Goal: Task Accomplishment & Management: Use online tool/utility

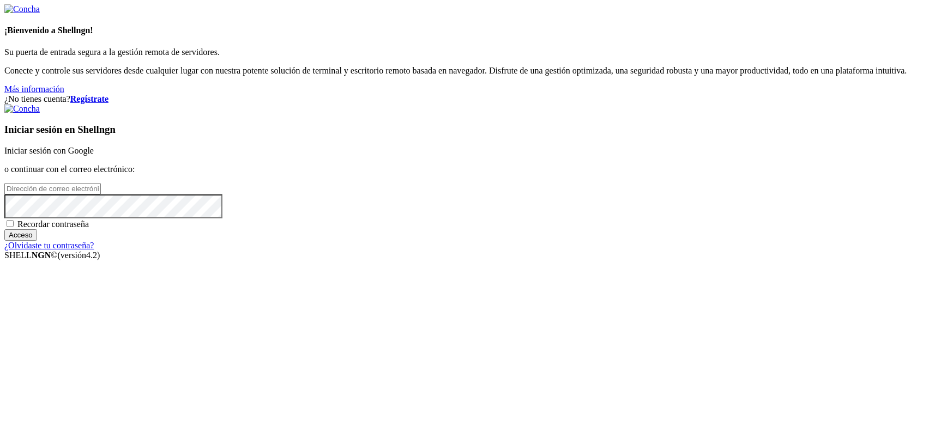
type input "kcs.fa"
click at [94, 155] on font "Iniciar sesión con Google" at bounding box center [48, 150] width 89 height 9
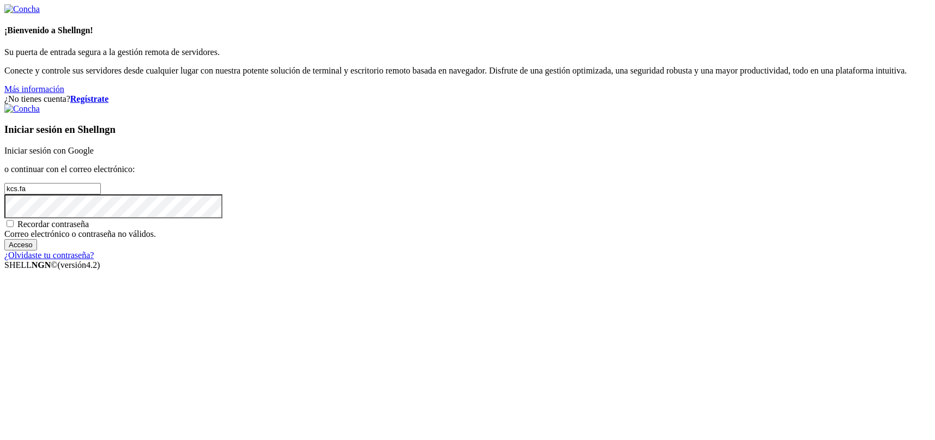
click at [94, 155] on font "Iniciar sesión con Google" at bounding box center [48, 150] width 89 height 9
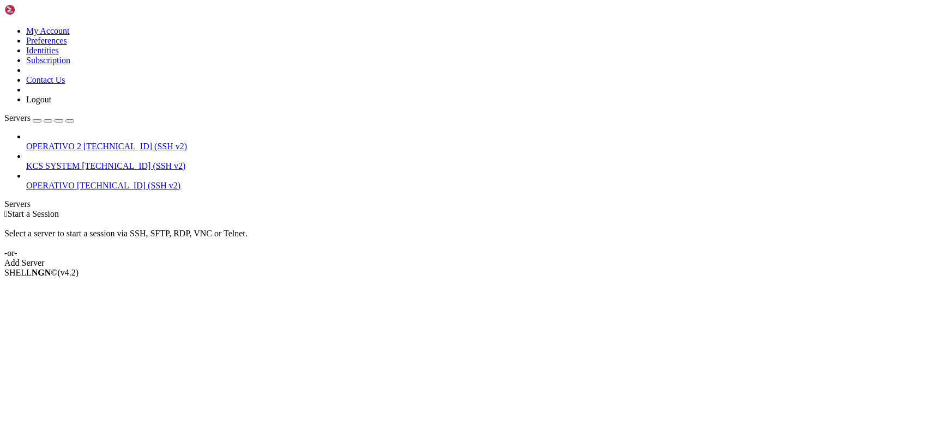
click at [99, 161] on span "[TECHNICAL_ID] (SSH v2)" at bounding box center [134, 165] width 104 height 9
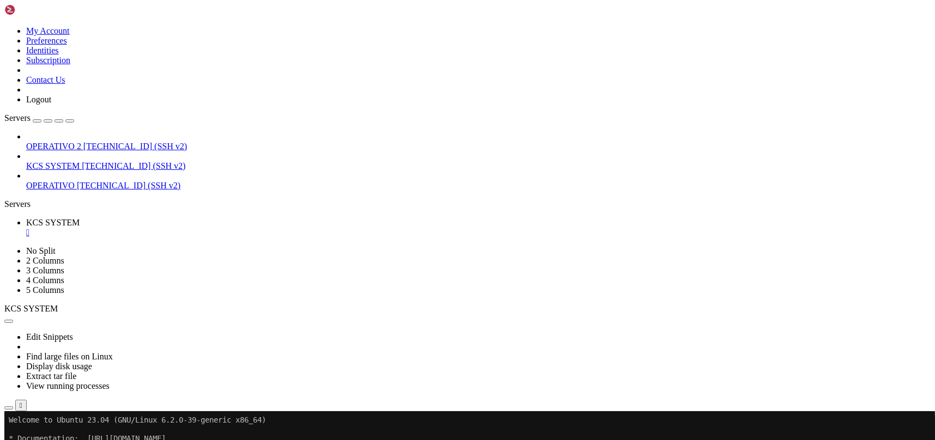
click at [9, 408] on icon "button" at bounding box center [9, 408] width 0 height 0
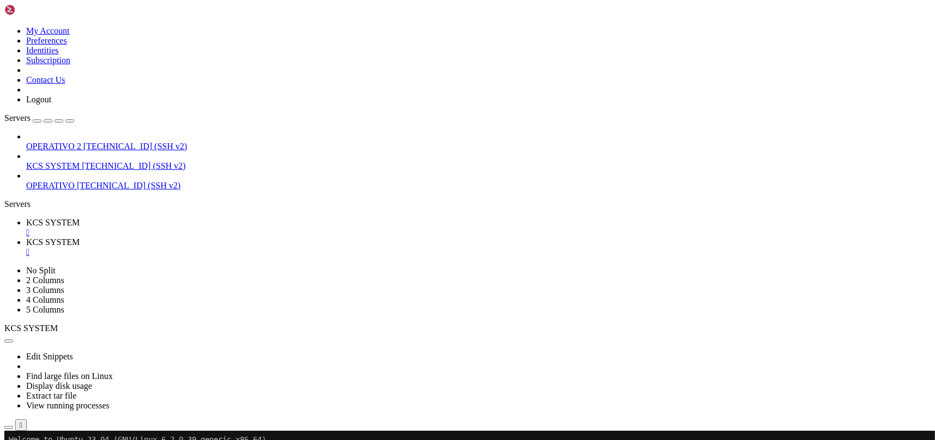
scroll to position [145, 0]
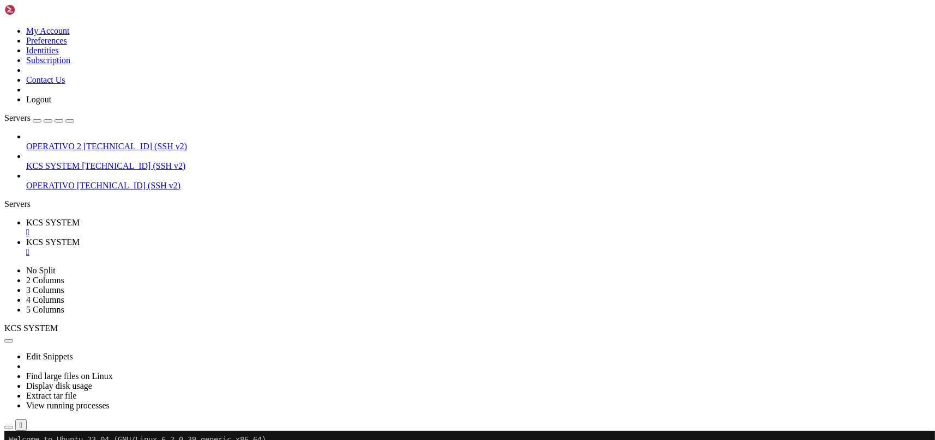
type input "/home/ubuntu/31-app-odoo2/static"
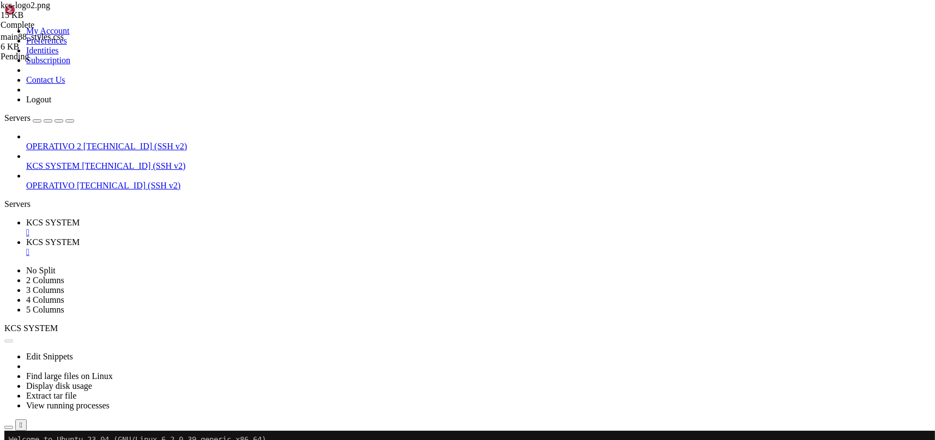
click at [291, 247] on div "" at bounding box center [478, 252] width 904 height 10
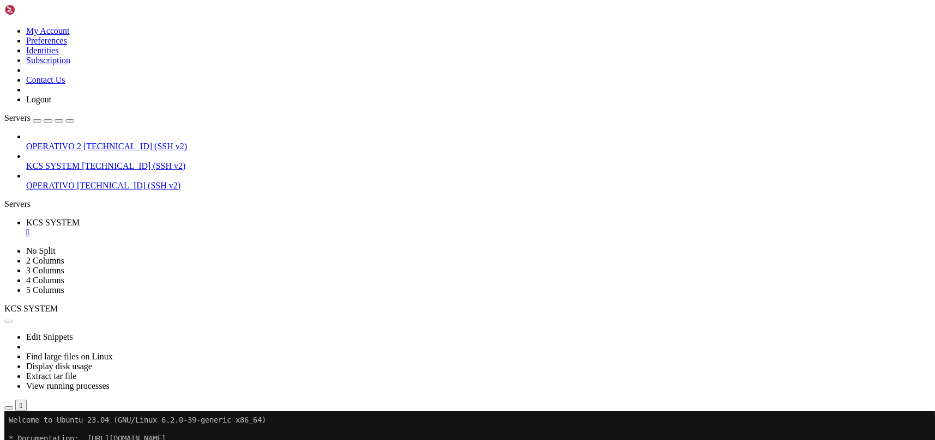
click at [48, 440] on button "Reconnect" at bounding box center [26, 447] width 44 height 11
click at [9, 408] on icon "button" at bounding box center [9, 408] width 0 height 0
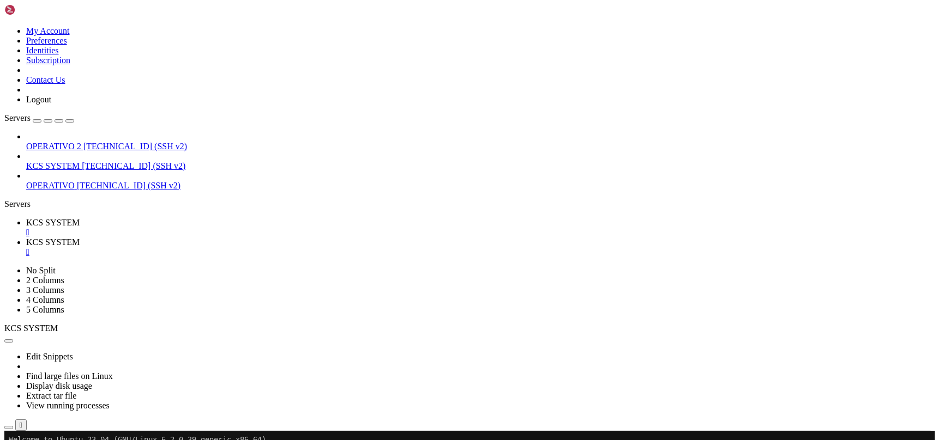
type input "/home/ubuntu/31-app-odoo2"
